Goal: Transaction & Acquisition: Purchase product/service

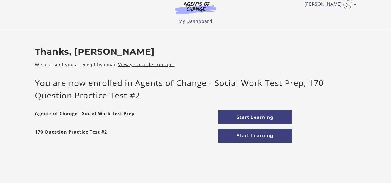
scroll to position [8, 0]
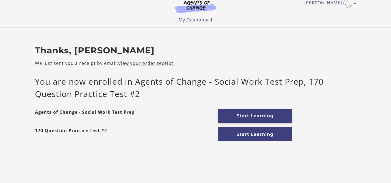
click at [259, 118] on link "Start Learning" at bounding box center [255, 116] width 74 height 14
